Goal: Transaction & Acquisition: Purchase product/service

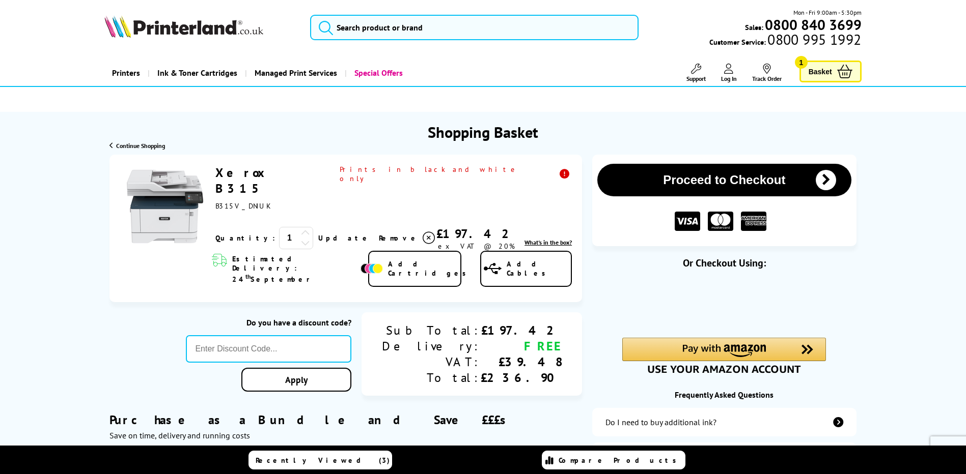
click at [138, 148] on span "Continue Shopping" at bounding box center [140, 146] width 49 height 8
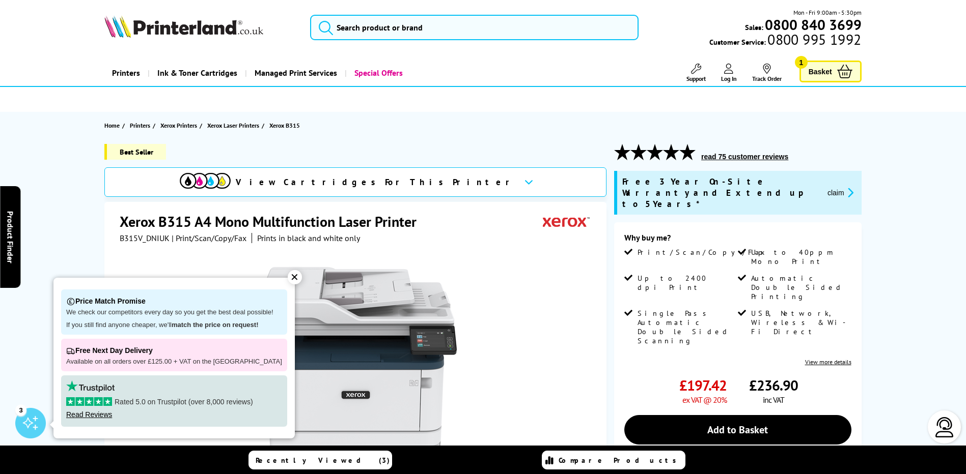
click at [843, 77] on icon at bounding box center [844, 72] width 15 height 14
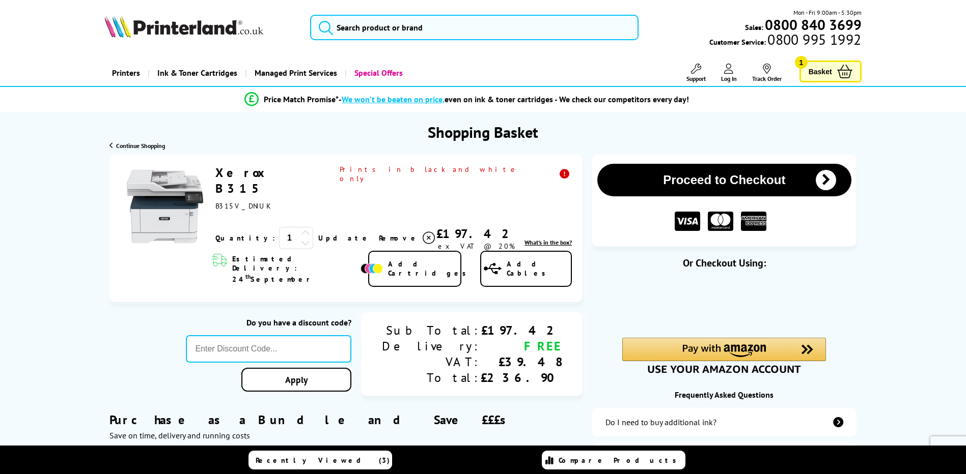
click at [379, 234] on span "Remove" at bounding box center [399, 238] width 40 height 9
